Goal: Contribute content

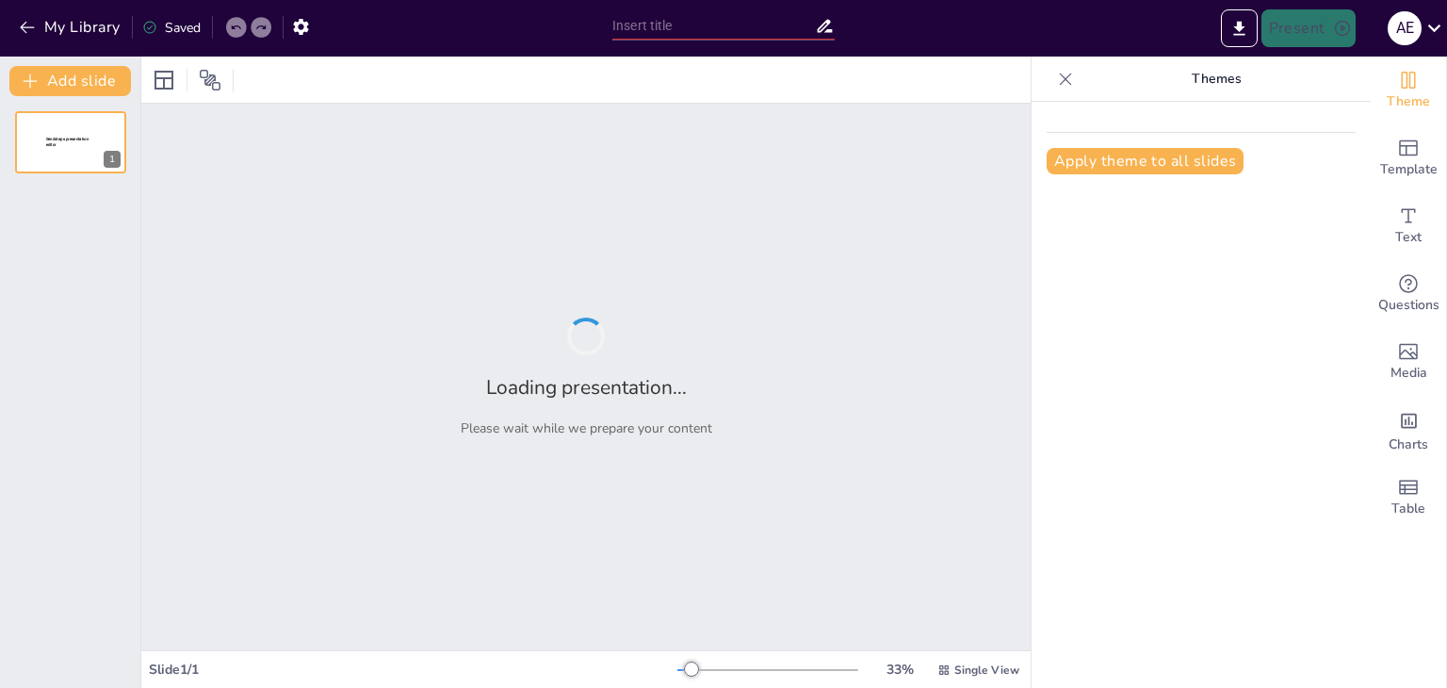
type input "Los Orígenes de la Tierra: De un Anillo de Gas a un Planeta Formado"
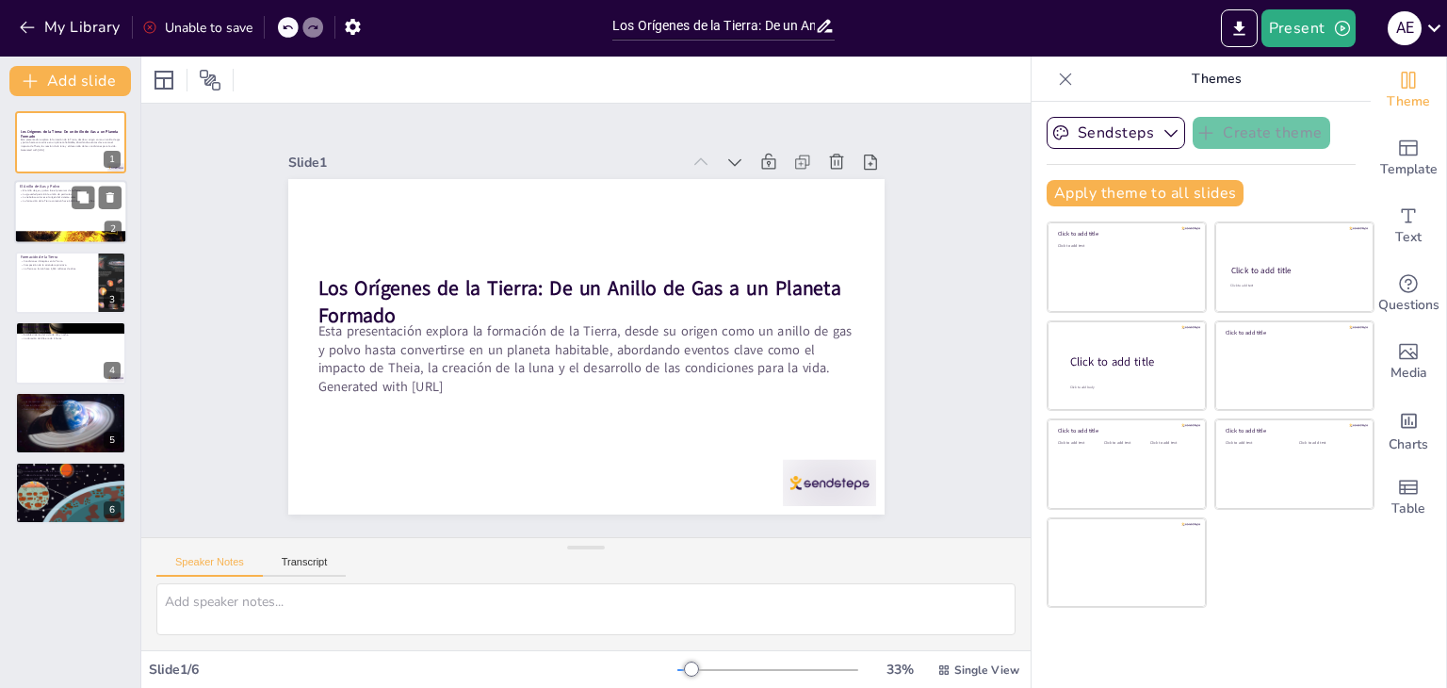
click at [55, 231] on div at bounding box center [70, 238] width 113 height 84
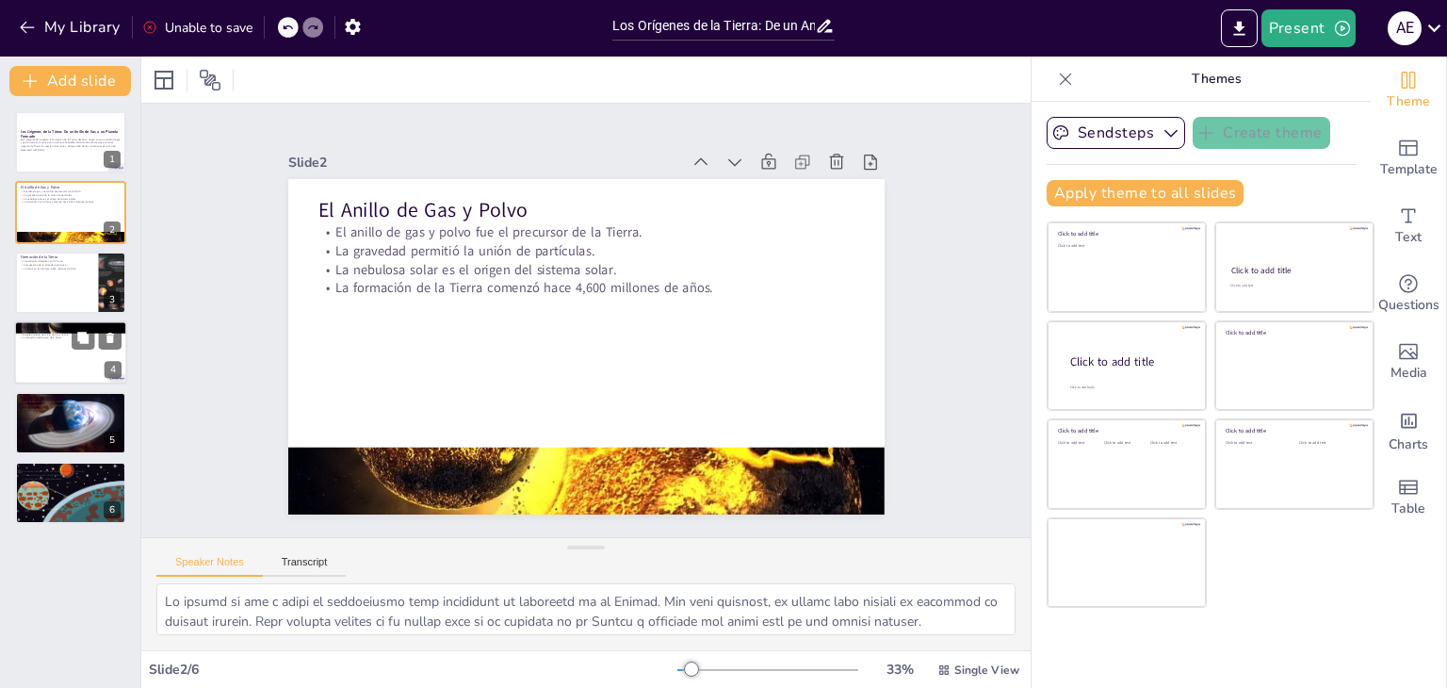
click at [53, 354] on div at bounding box center [70, 352] width 113 height 64
type textarea "La formación de la luna a través del impacto de Theia es un evento clave en la …"
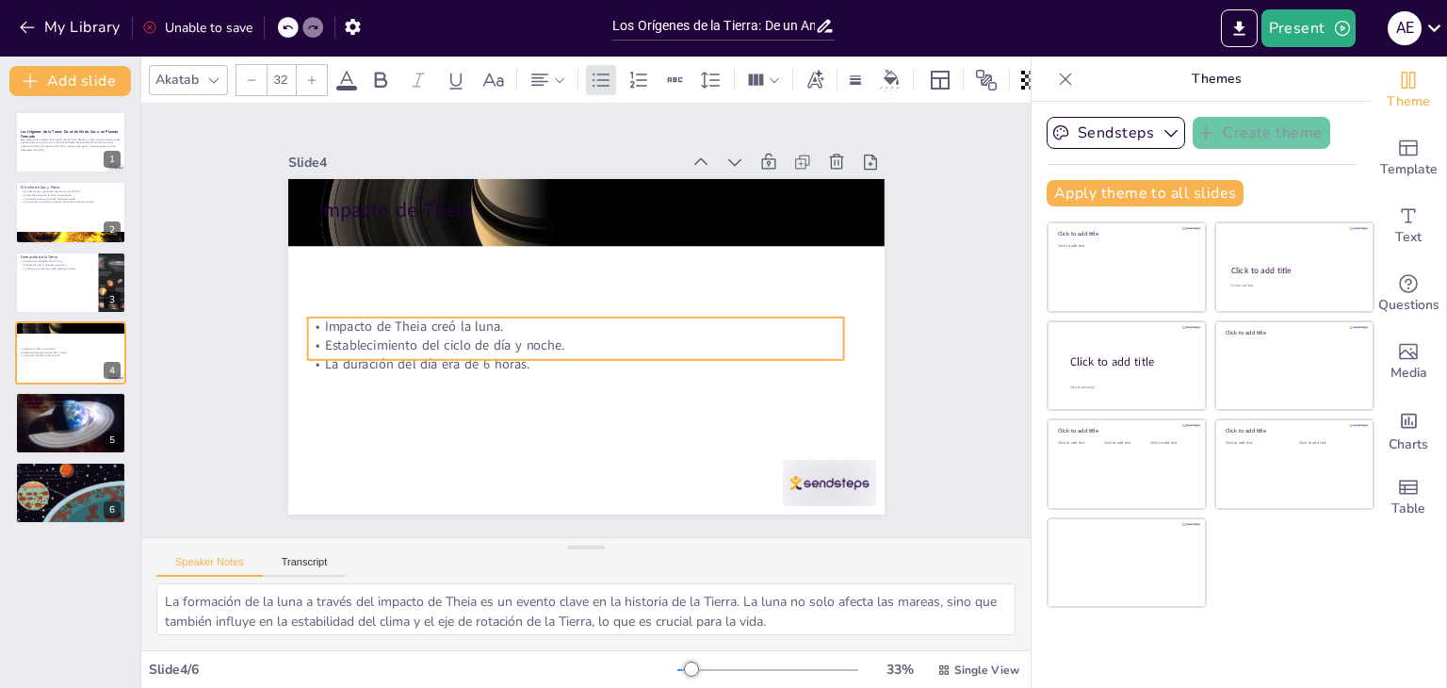
drag, startPoint x: 403, startPoint y: 235, endPoint x: 394, endPoint y: 340, distance: 105.9
click at [394, 339] on p "Establecimiento del ciclo de día y noche." at bounding box center [565, 336] width 474 height 284
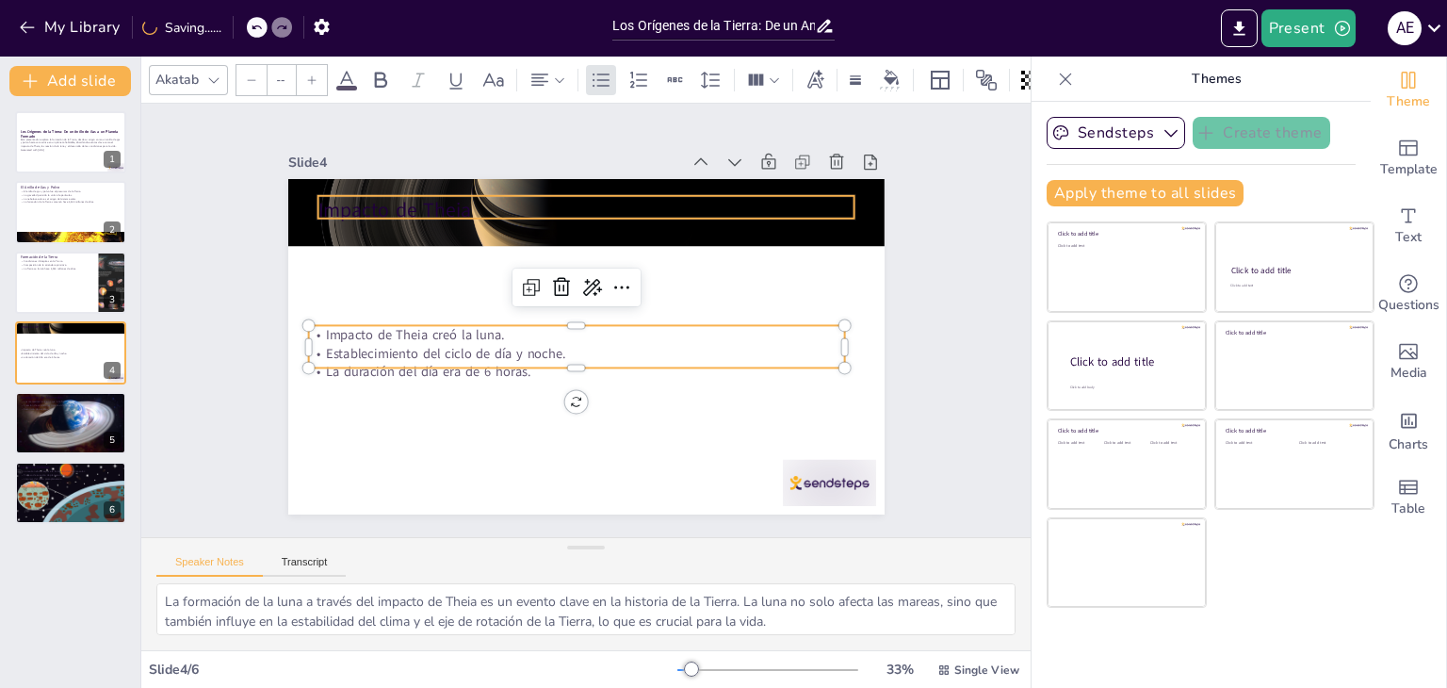
type input "48"
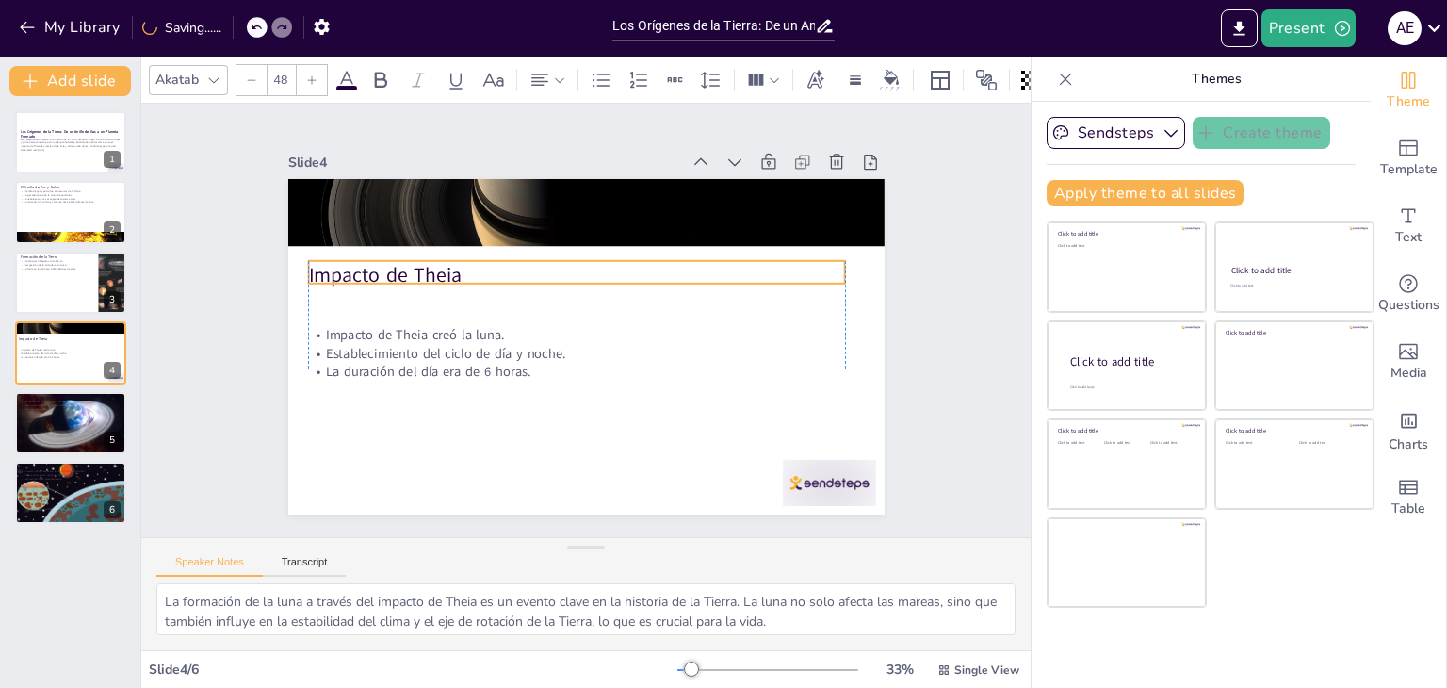
drag, startPoint x: 403, startPoint y: 203, endPoint x: 392, endPoint y: 267, distance: 65.0
click at [400, 268] on p "Impacto de Theia" at bounding box center [608, 280] width 417 height 380
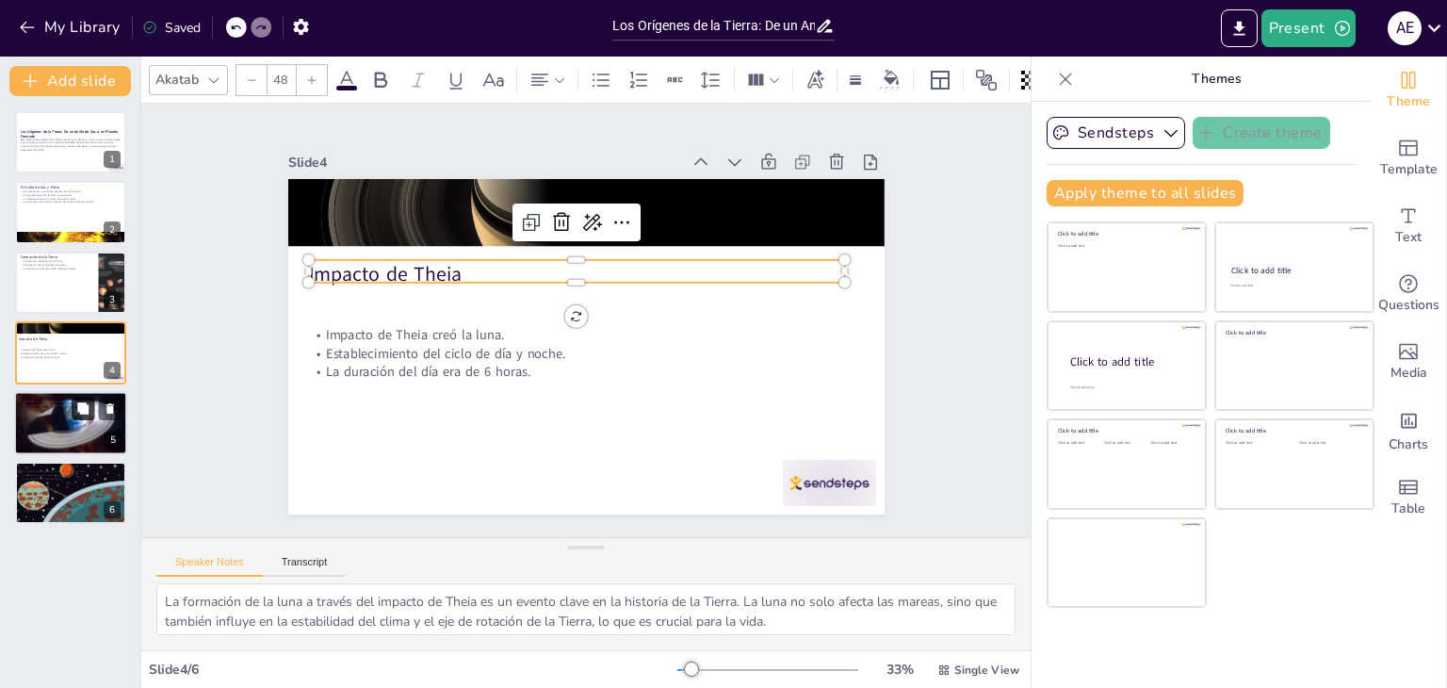
click at [75, 401] on button at bounding box center [83, 408] width 23 height 23
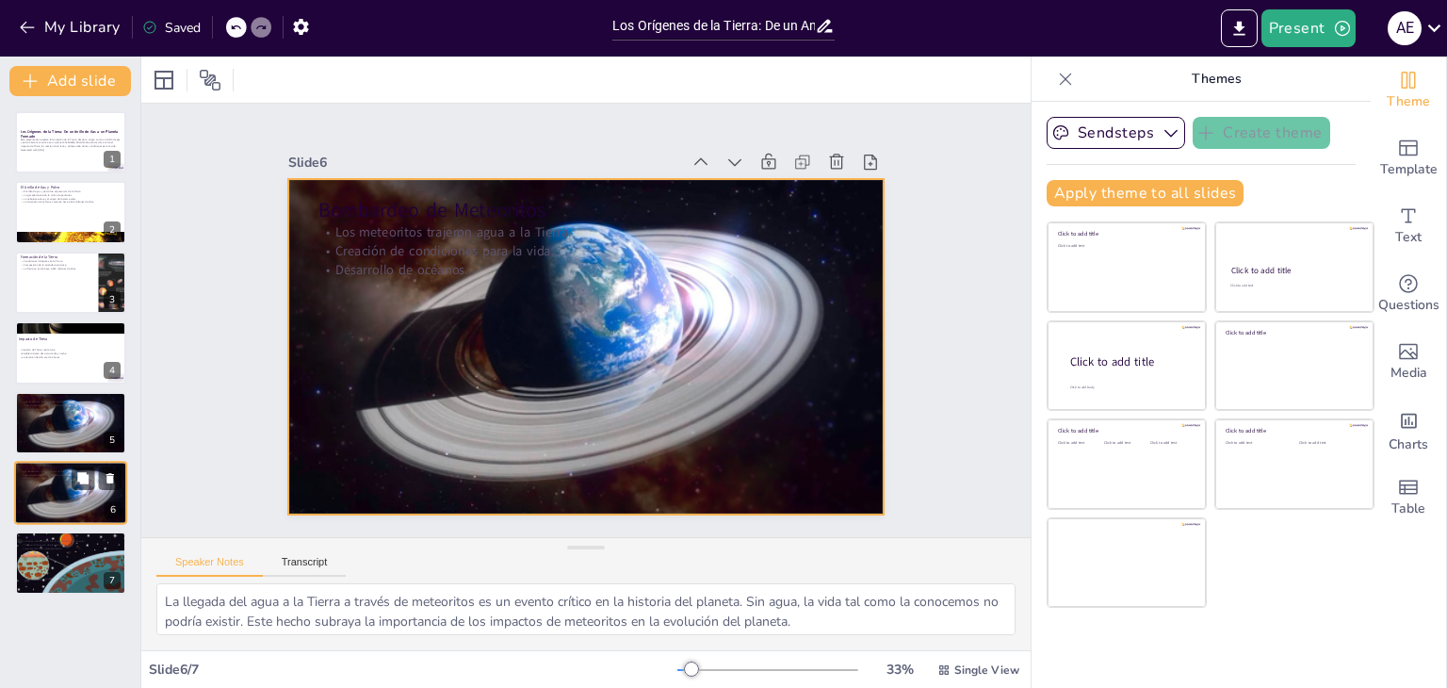
click at [37, 496] on div at bounding box center [70, 493] width 113 height 80
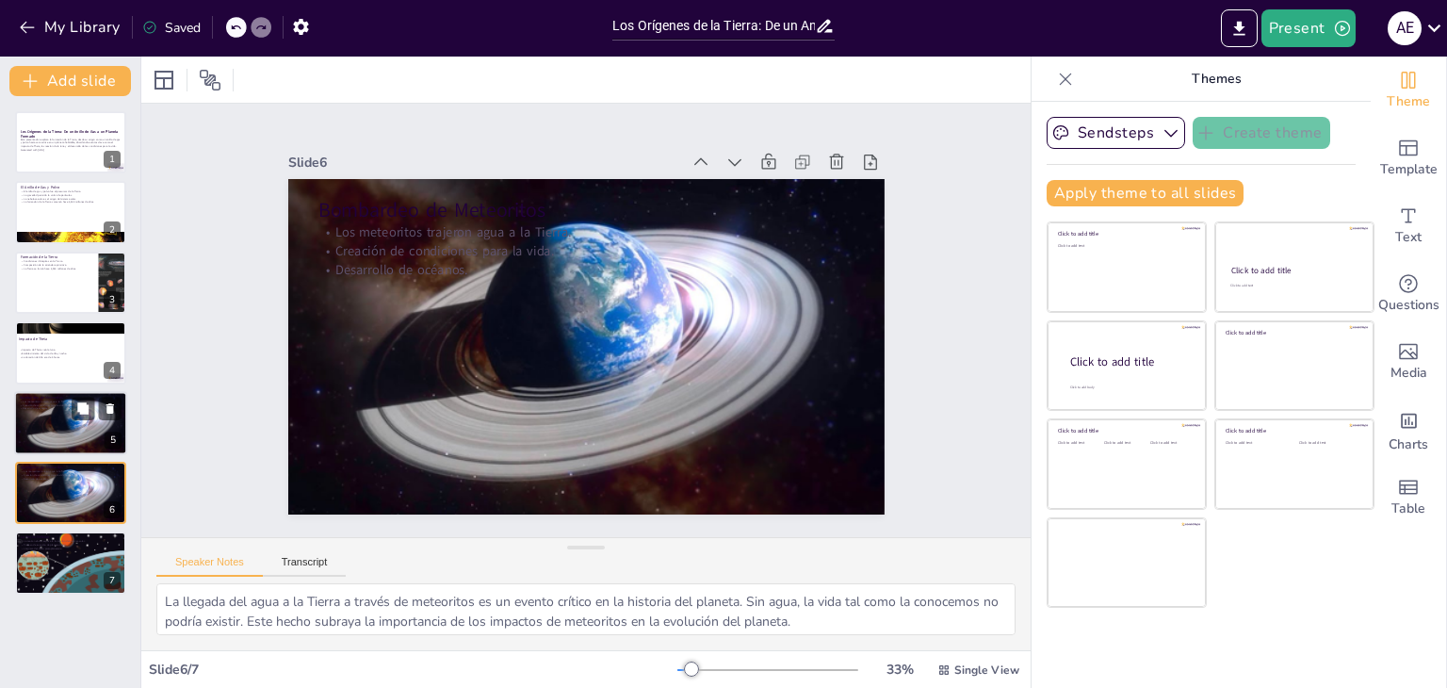
click at [57, 415] on div at bounding box center [70, 422] width 113 height 80
click at [51, 495] on div at bounding box center [70, 493] width 113 height 80
click at [40, 423] on div at bounding box center [70, 422] width 113 height 80
click at [27, 580] on div at bounding box center [70, 563] width 114 height 64
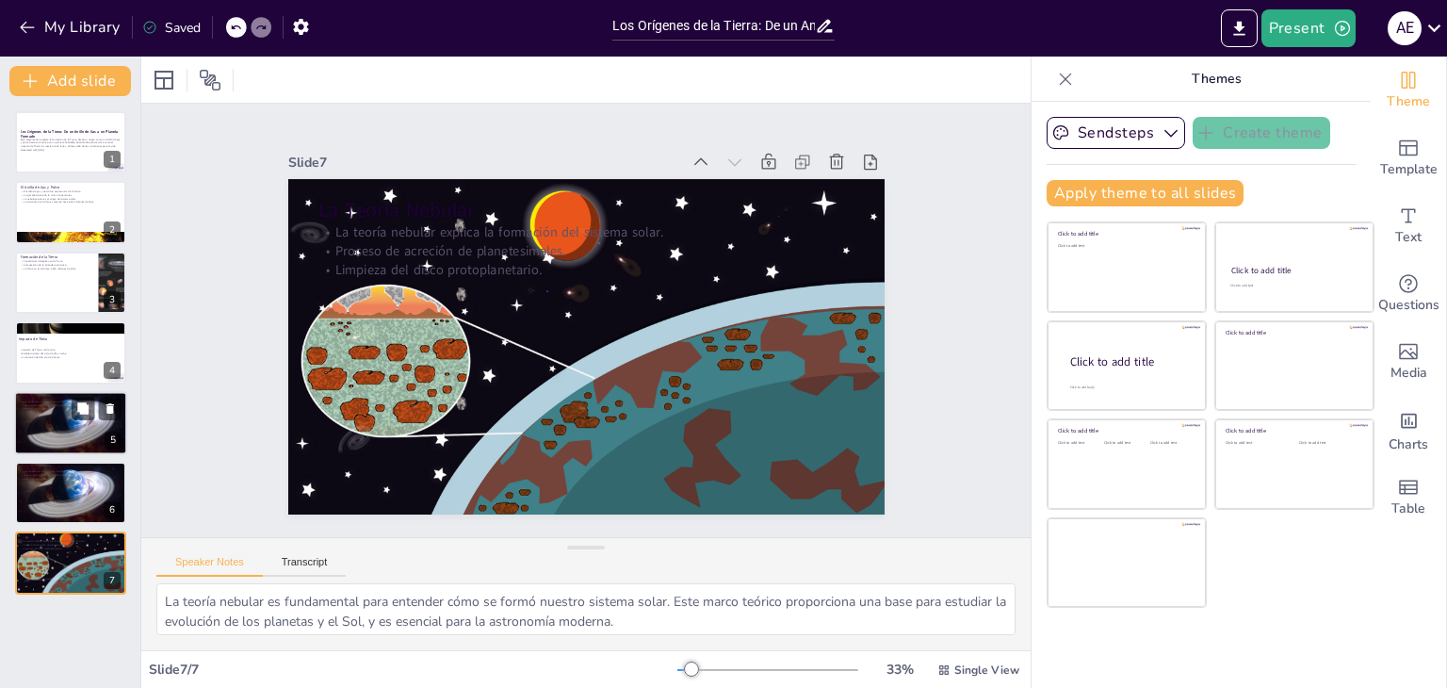
click at [37, 427] on div at bounding box center [70, 422] width 113 height 80
type textarea "La llegada del agua a la Tierra a través de meteoritos es un evento crítico en …"
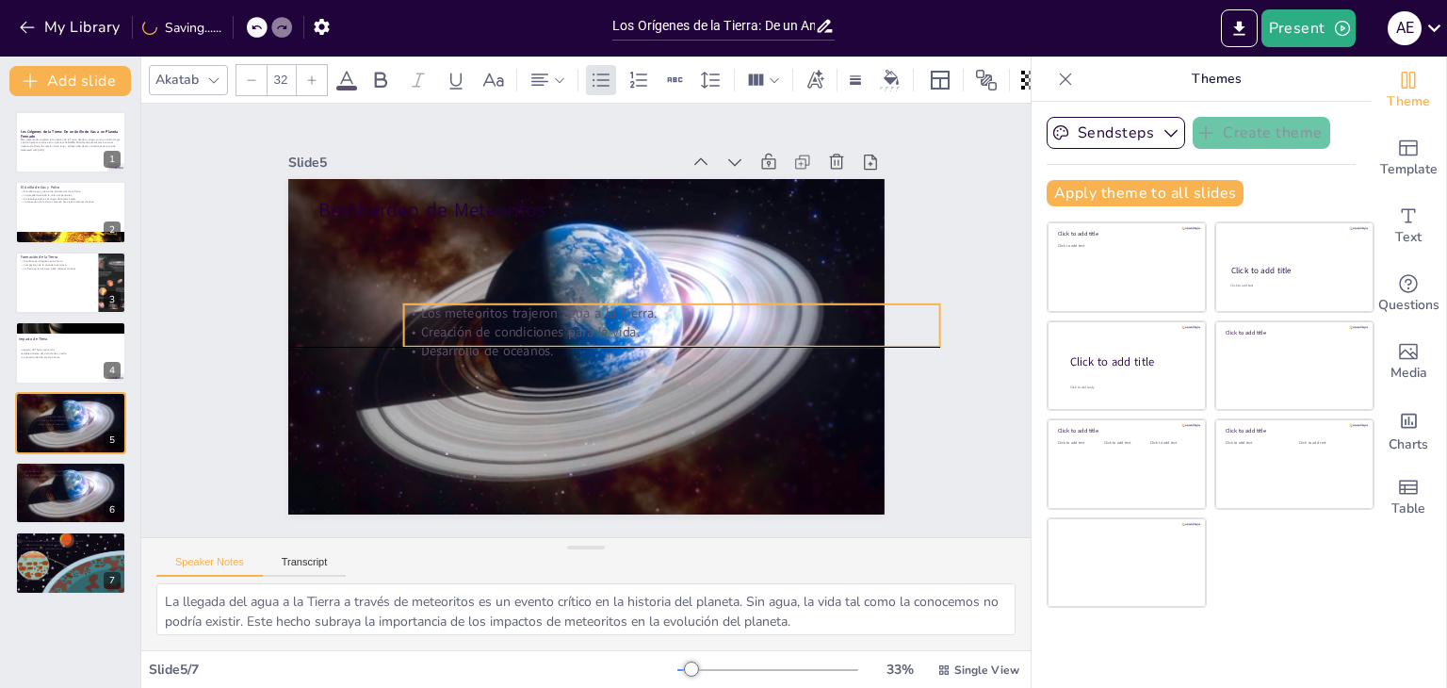
drag, startPoint x: 454, startPoint y: 233, endPoint x: 475, endPoint y: 336, distance: 105.7
click at [477, 336] on div "Los meteoritos trajeron agua a la Tierra. Creación de condiciones para la vida.…" at bounding box center [501, 335] width 528 height 219
